Goal: Download file/media

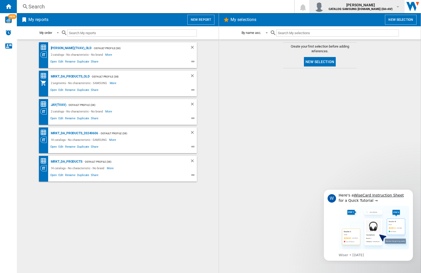
click at [324, 7] on img "button" at bounding box center [319, 6] width 11 height 11
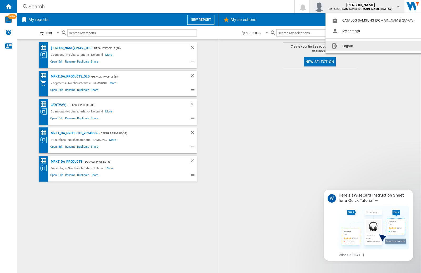
click at [366, 46] on button "Logout" at bounding box center [374, 46] width 98 height 11
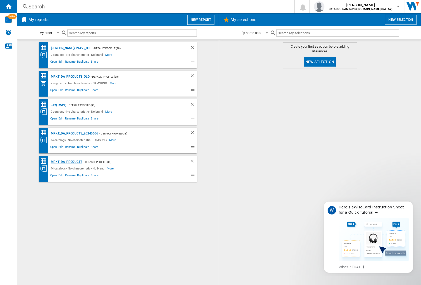
click at [66, 162] on div "MRKT_DA_PRODUCTS" at bounding box center [65, 161] width 33 height 7
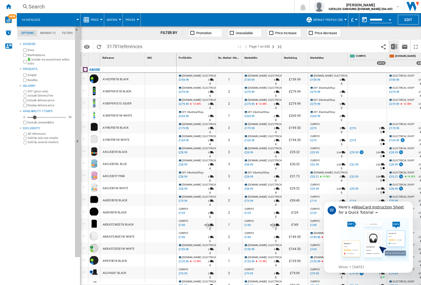
click at [393, 46] on img "Download in Excel" at bounding box center [394, 46] width 6 height 6
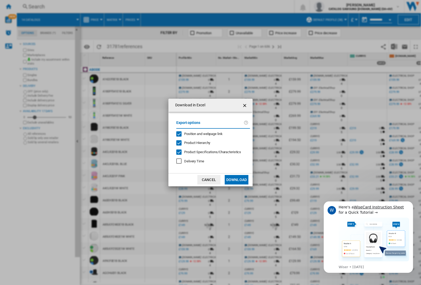
click at [200, 134] on span "Position and webpage link" at bounding box center [203, 134] width 38 height 4
click at [236, 180] on button "Download" at bounding box center [236, 179] width 24 height 9
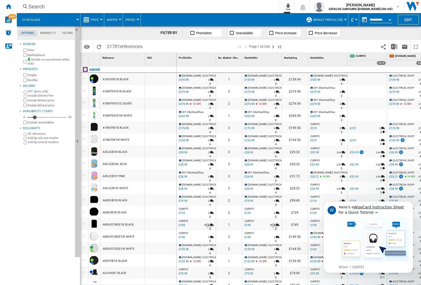
click at [164, 90] on div at bounding box center [160, 91] width 31 height 12
